Goal: Use online tool/utility

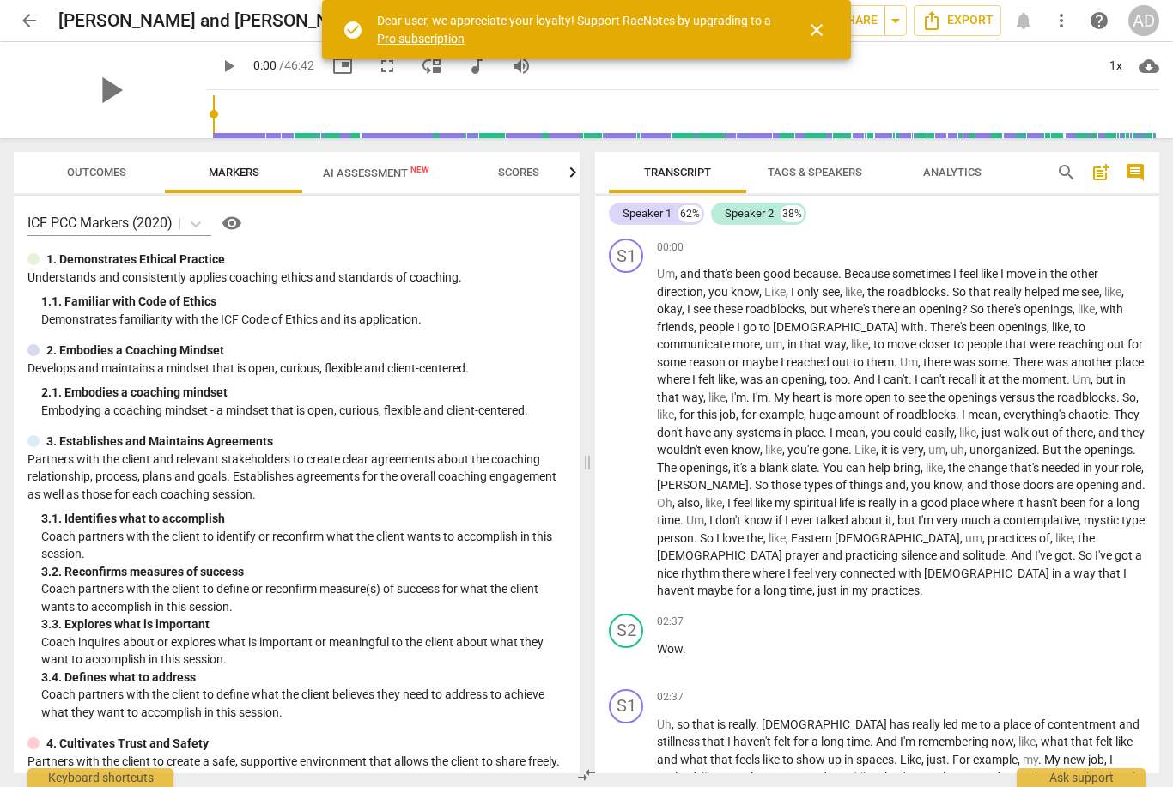
click at [26, 18] on span "arrow_back" at bounding box center [29, 20] width 21 height 21
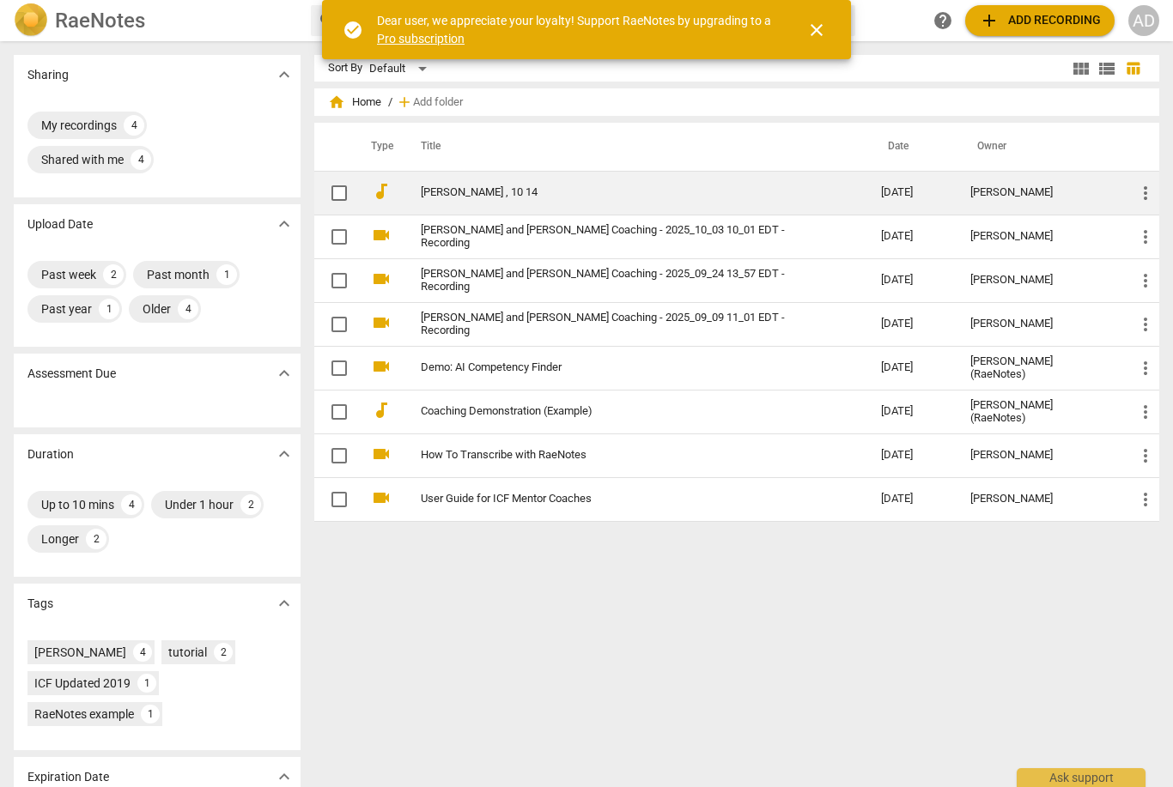
click at [473, 195] on link "[PERSON_NAME] , 10 14" at bounding box center [620, 192] width 398 height 13
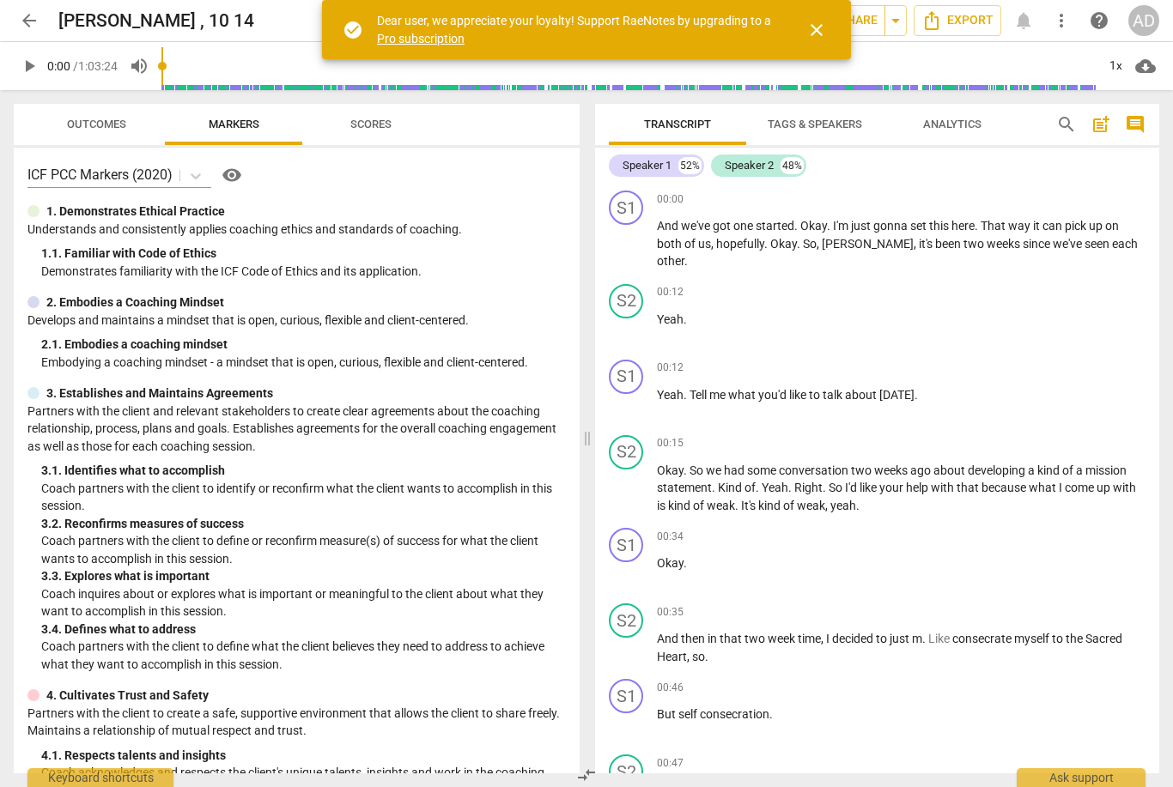
click at [807, 21] on span "close" at bounding box center [816, 30] width 21 height 21
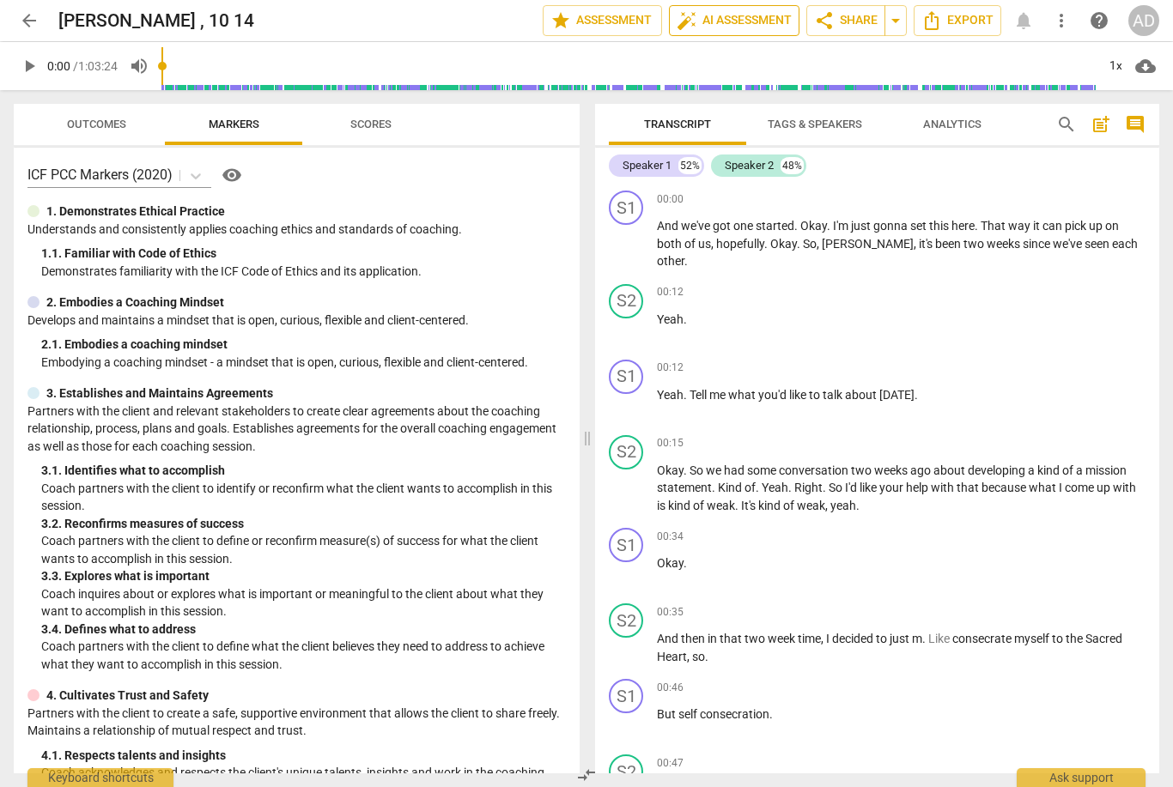
click at [747, 28] on span "auto_fix_high AI Assessment" at bounding box center [734, 20] width 115 height 21
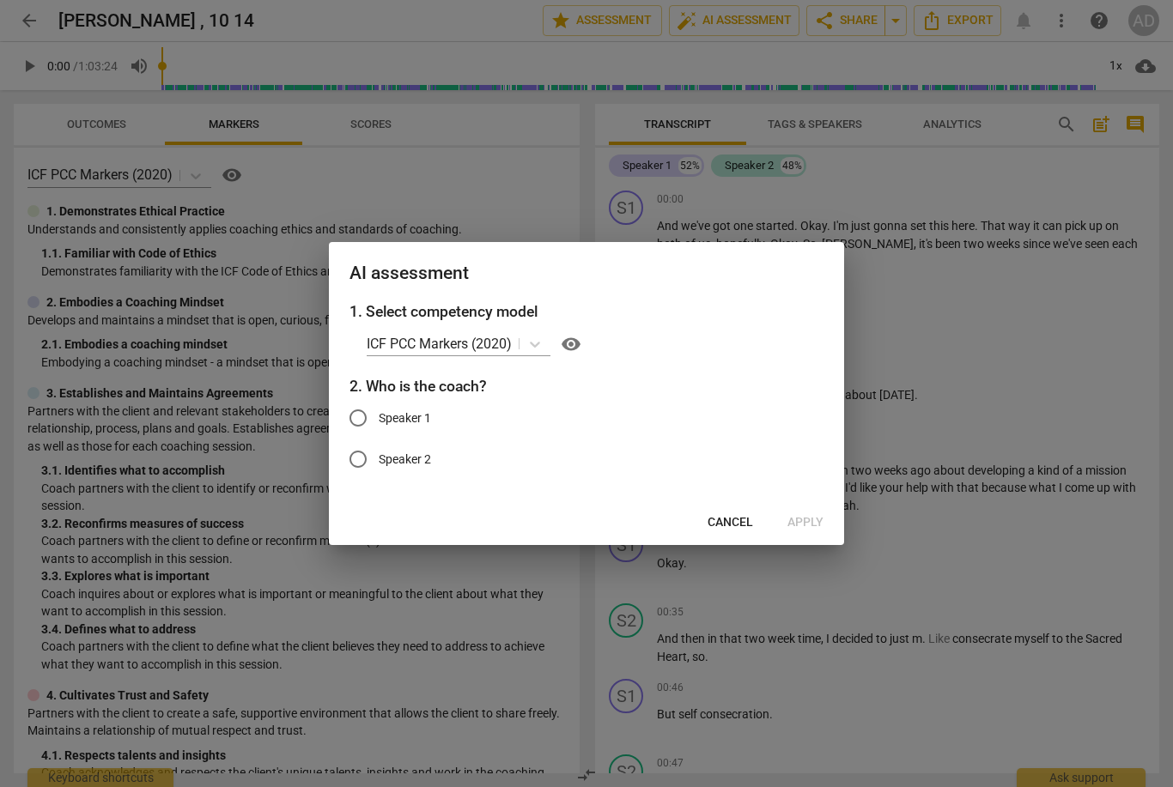
click at [358, 422] on input "Speaker 1" at bounding box center [357, 418] width 41 height 41
radio input "true"
click at [800, 526] on span "Apply" at bounding box center [805, 522] width 36 height 17
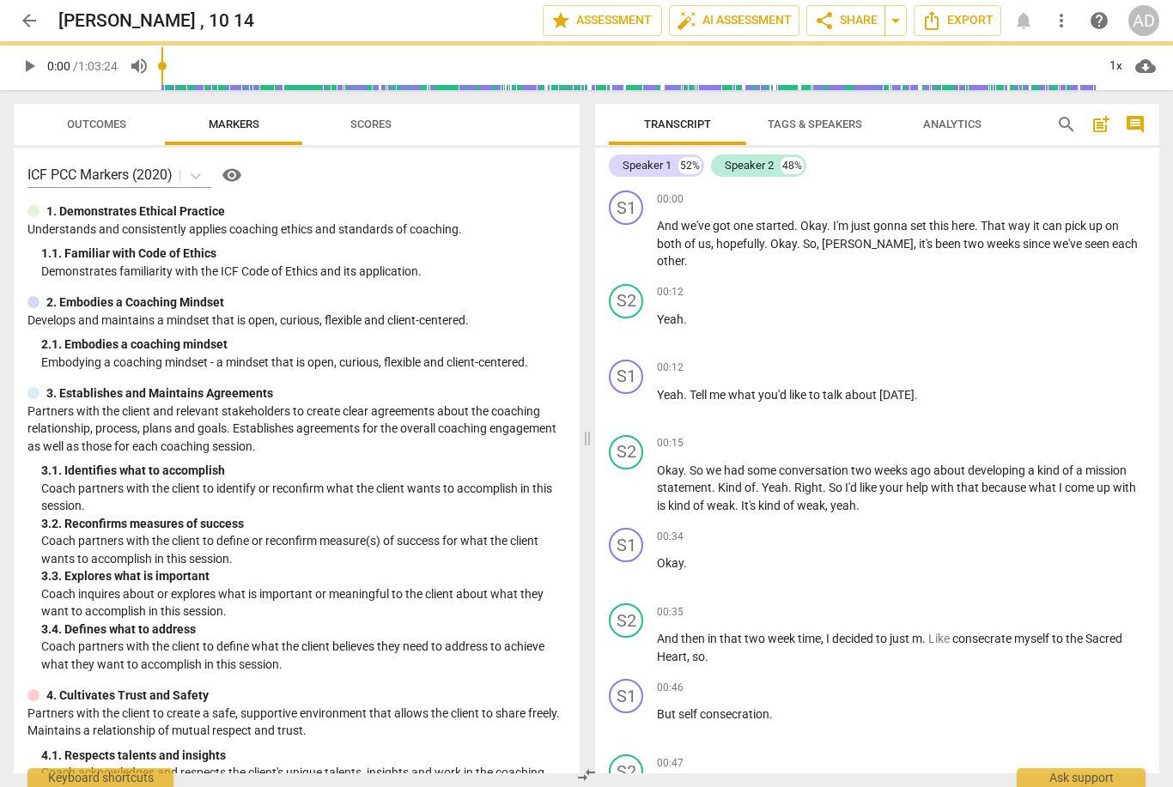
click at [63, 123] on span "Outcomes" at bounding box center [96, 124] width 100 height 23
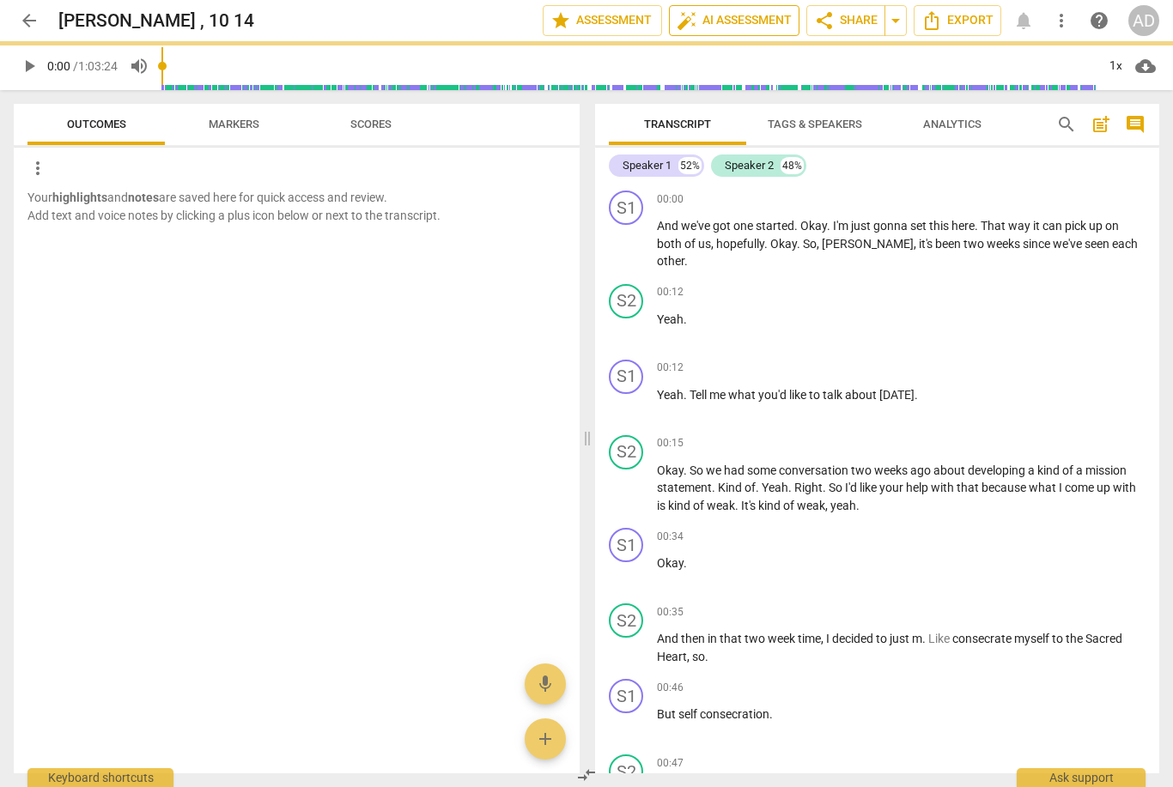
click at [772, 21] on span "auto_fix_high AI Assessment" at bounding box center [734, 20] width 115 height 21
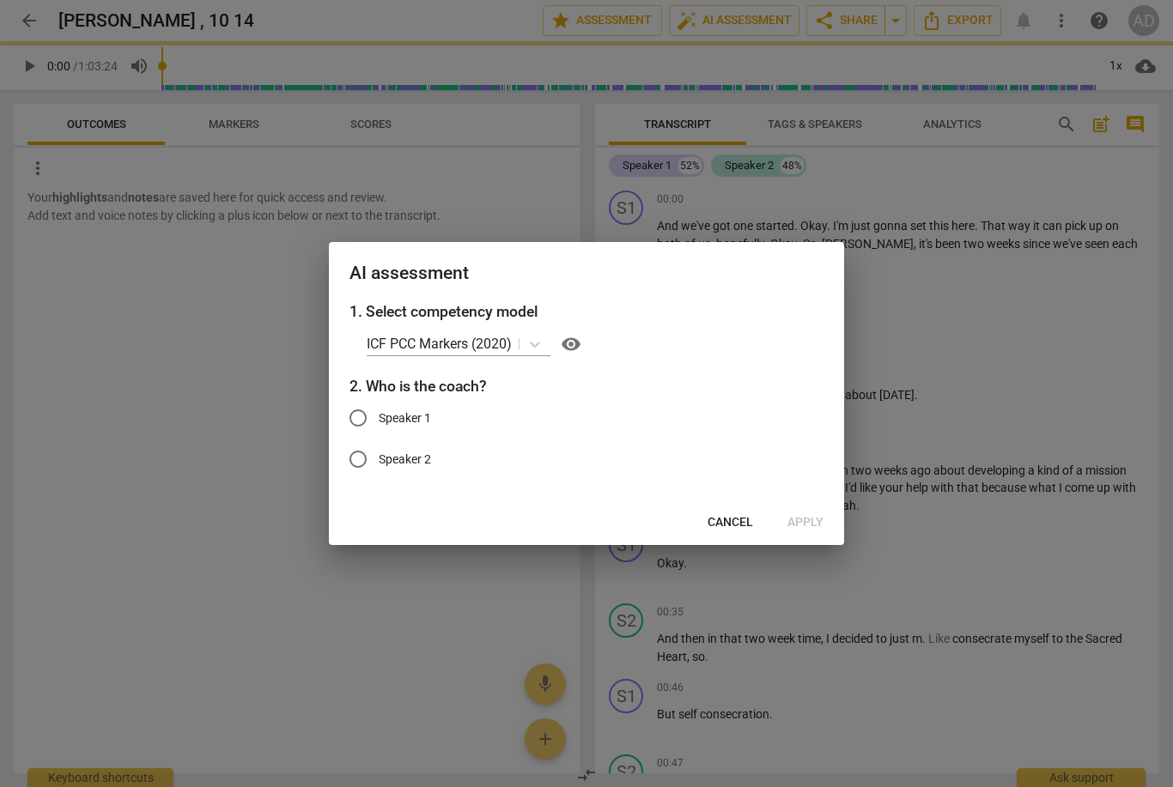
click at [738, 518] on span "Cancel" at bounding box center [731, 522] width 46 height 17
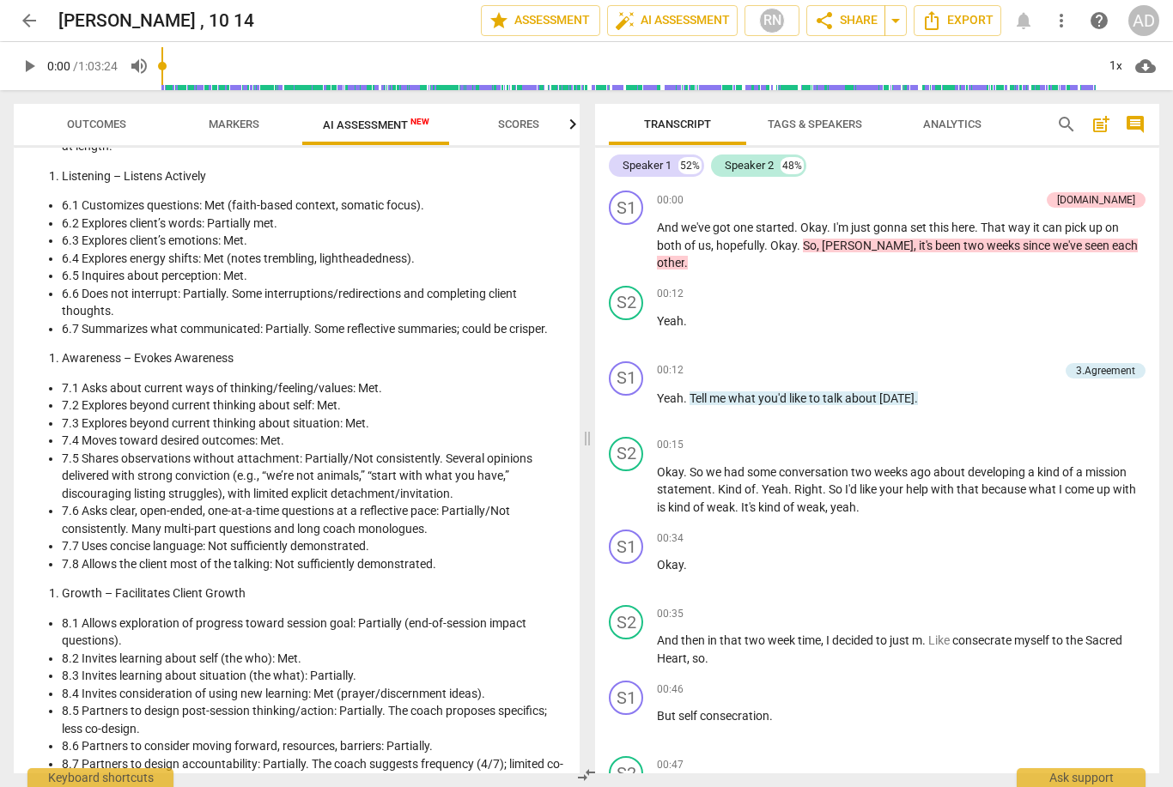
scroll to position [1780, 0]
